Goal: Transaction & Acquisition: Purchase product/service

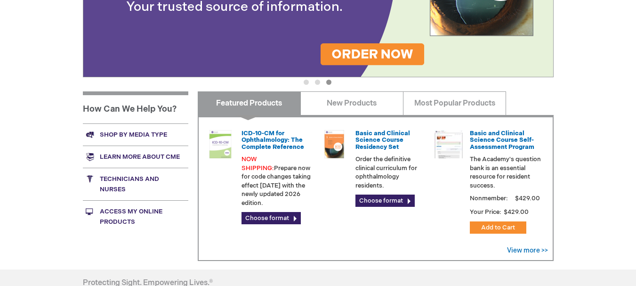
scroll to position [291, 0]
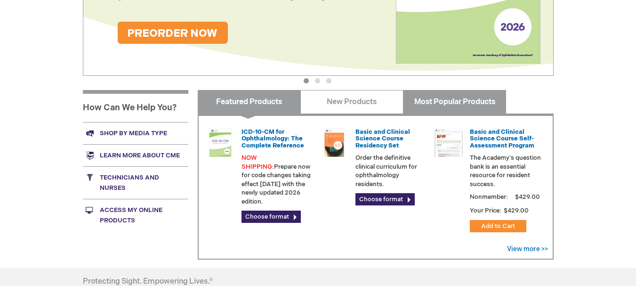
click at [440, 107] on link "Most Popular Products" at bounding box center [454, 102] width 103 height 24
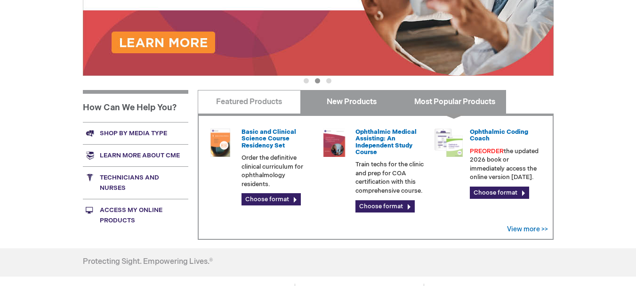
click at [366, 100] on link "New Products" at bounding box center [352, 102] width 103 height 24
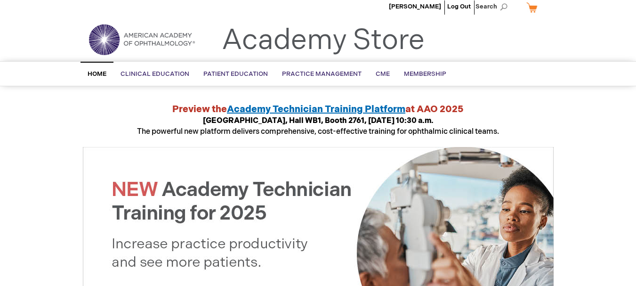
scroll to position [0, 0]
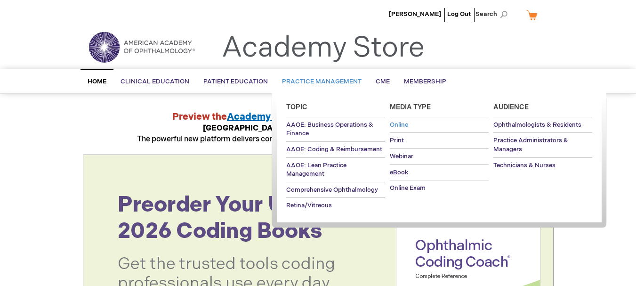
click at [401, 123] on span "Online" at bounding box center [399, 125] width 18 height 8
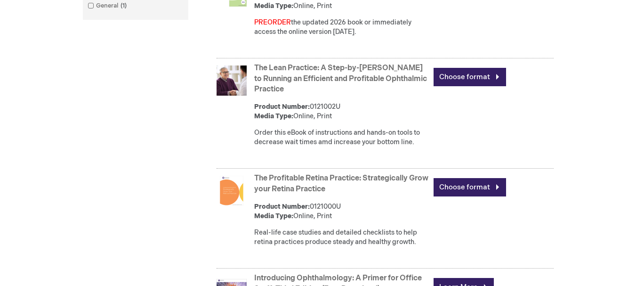
scroll to position [510, 0]
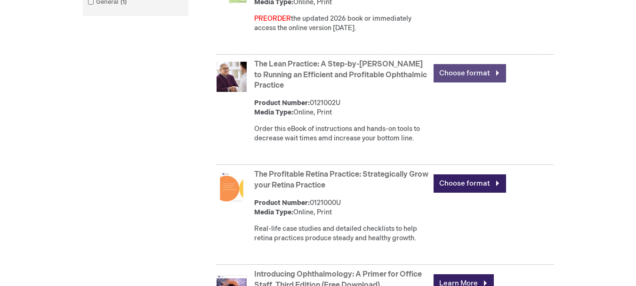
click at [489, 79] on link "Choose format" at bounding box center [470, 73] width 73 height 18
